Goal: Information Seeking & Learning: Learn about a topic

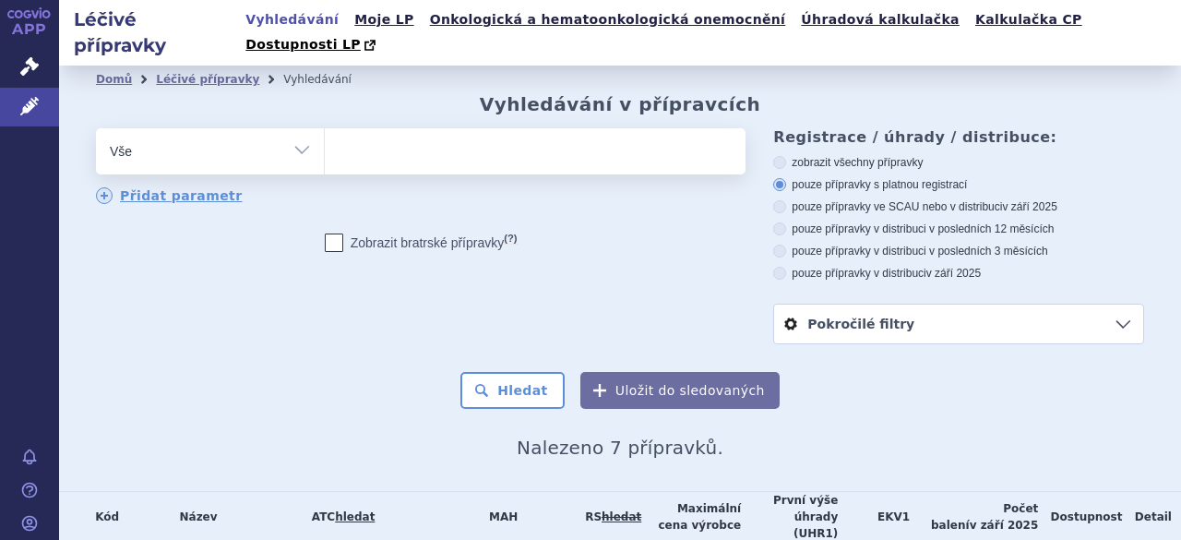
select select
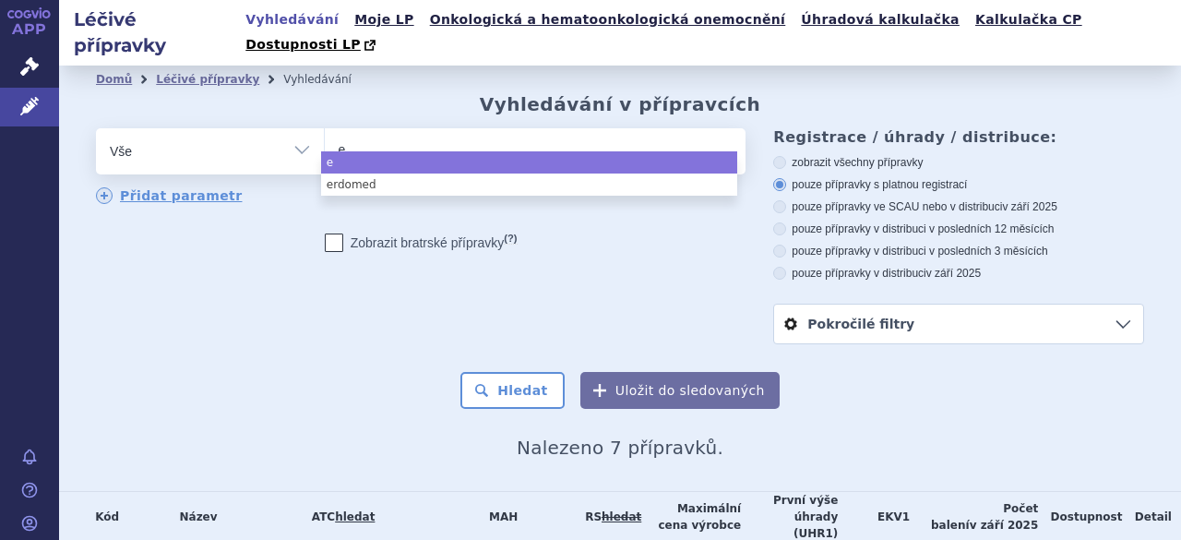
type input "er"
type input "erdo"
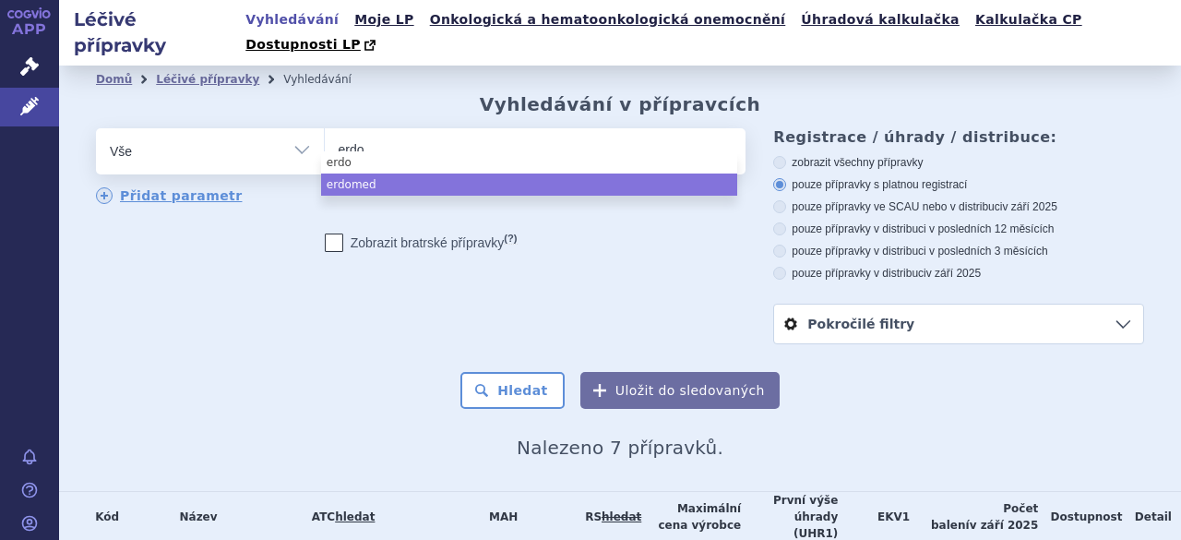
select select "erdomed"
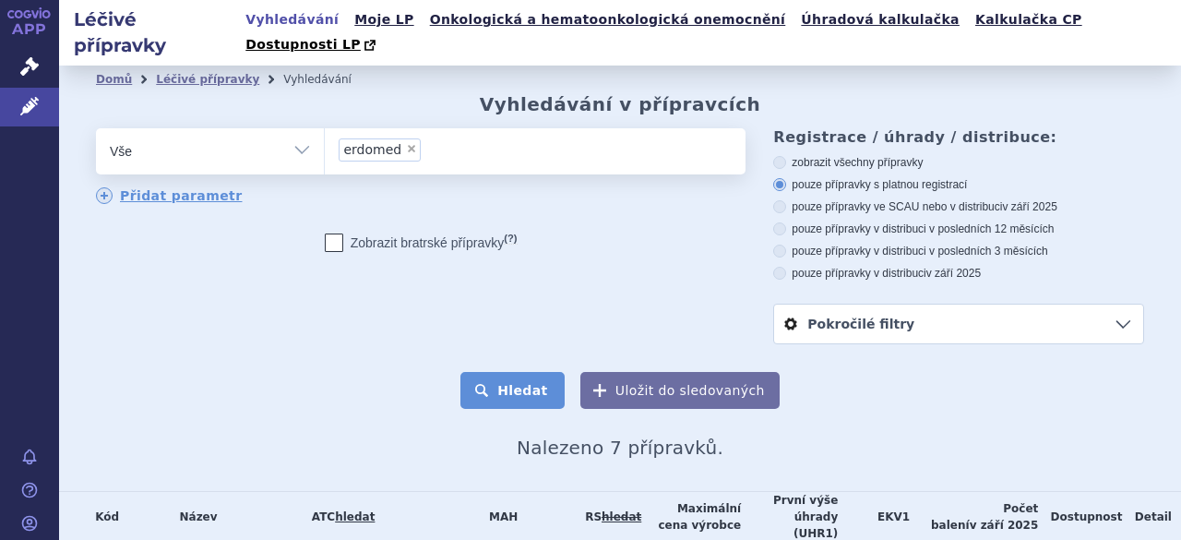
click at [535, 372] on button "Hledat" at bounding box center [513, 390] width 104 height 37
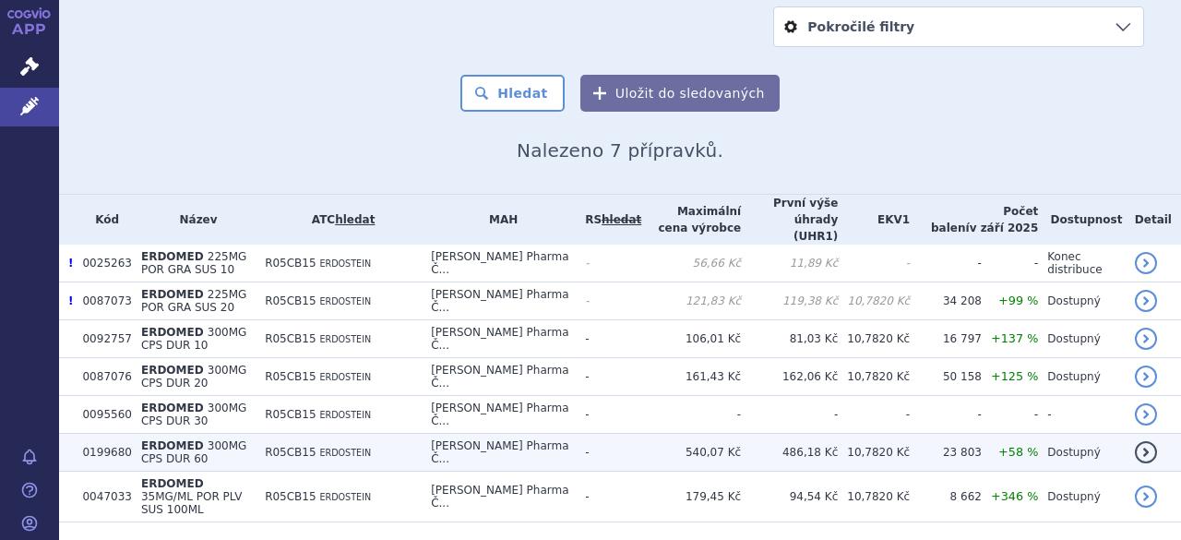
click at [1017, 445] on span "+58 %" at bounding box center [1019, 452] width 40 height 14
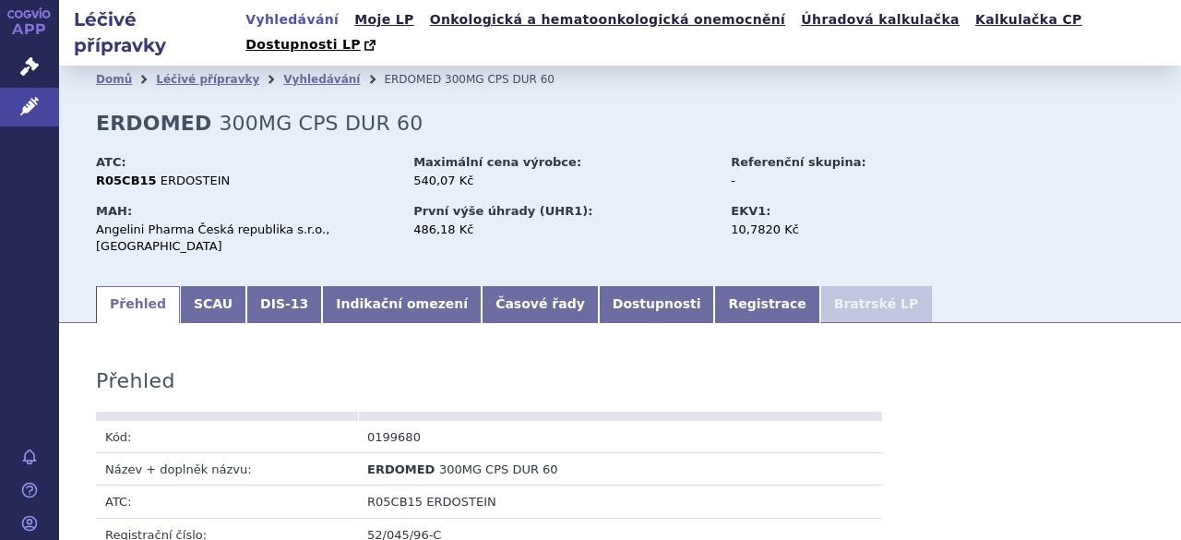
scroll to position [277, 0]
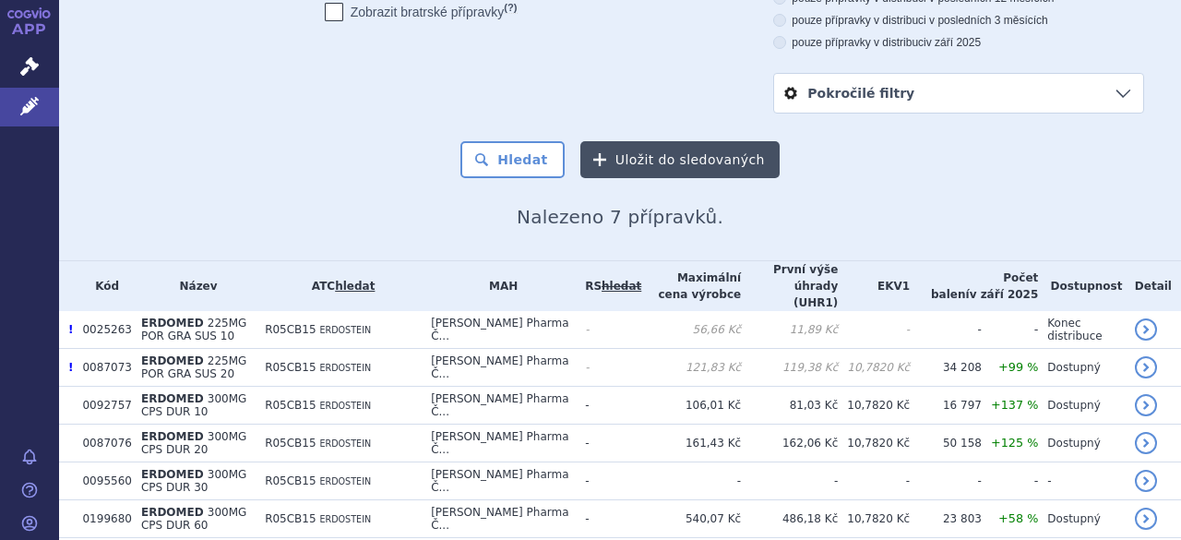
scroll to position [297, 0]
